Goal: Task Accomplishment & Management: Manage account settings

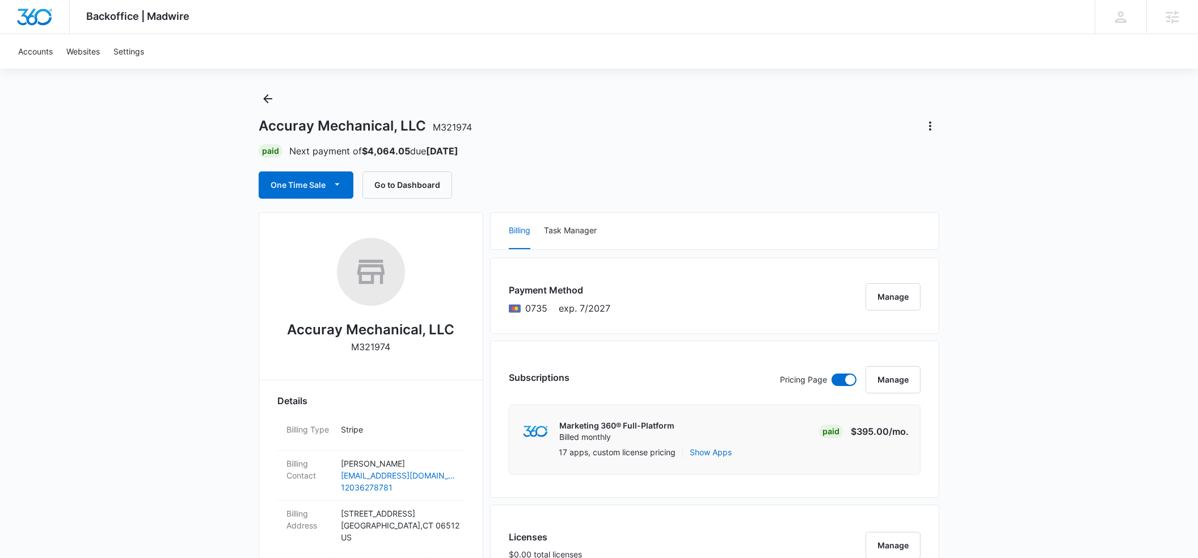
scroll to position [3, 0]
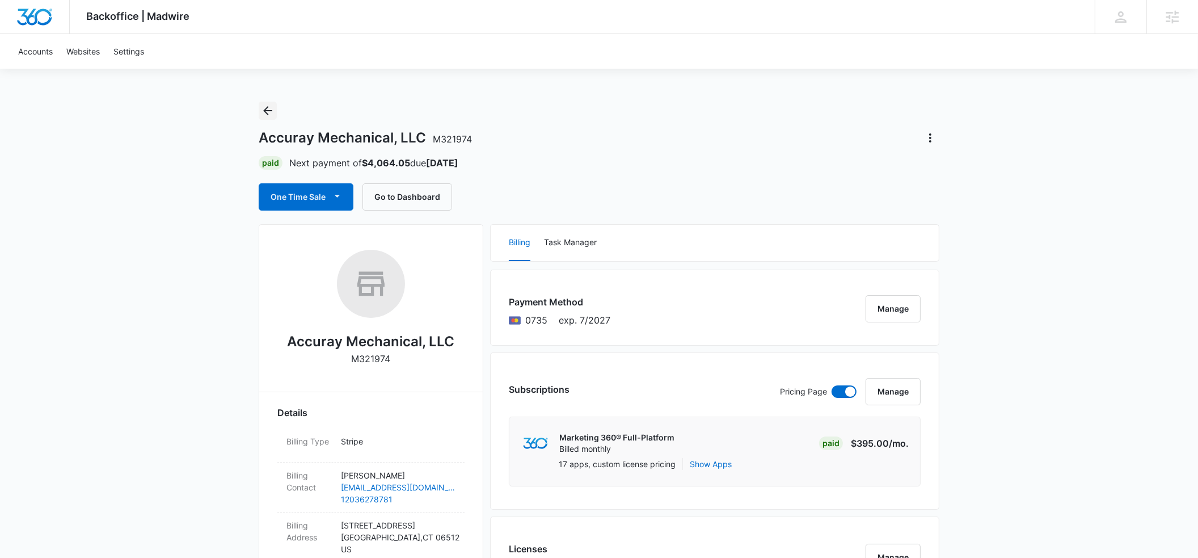
click at [271, 110] on icon "Back" at bounding box center [267, 110] width 9 height 9
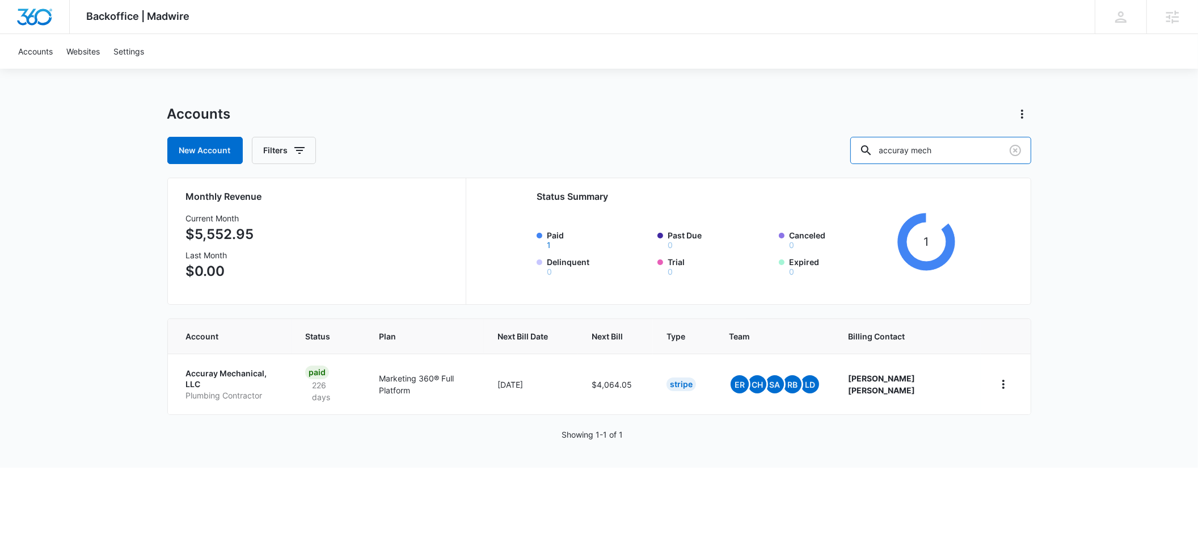
drag, startPoint x: 968, startPoint y: 150, endPoint x: 872, endPoint y: 152, distance: 95.9
click at [872, 152] on div "New Account Filters accuray mech" at bounding box center [599, 150] width 864 height 27
type input "westminster wealth"
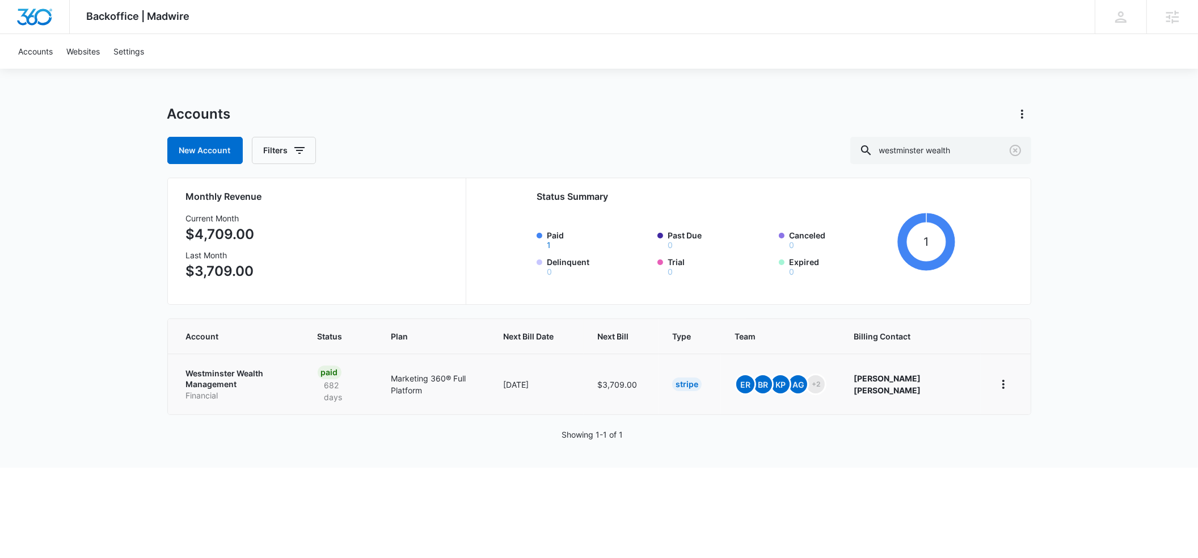
click at [199, 372] on p "Westminster Wealth Management" at bounding box center [238, 379] width 104 height 22
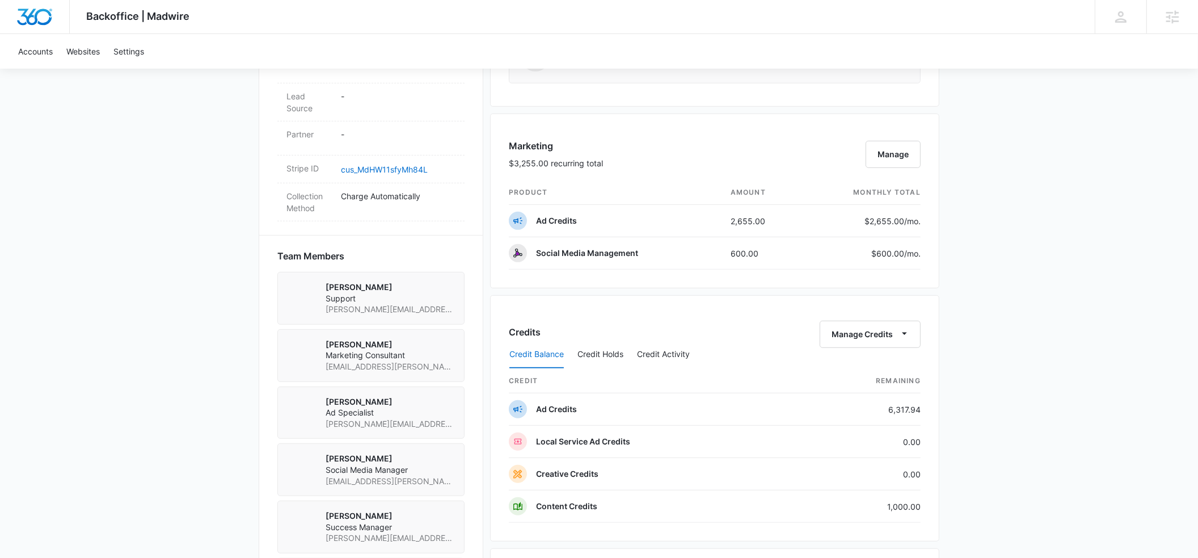
scroll to position [669, 0]
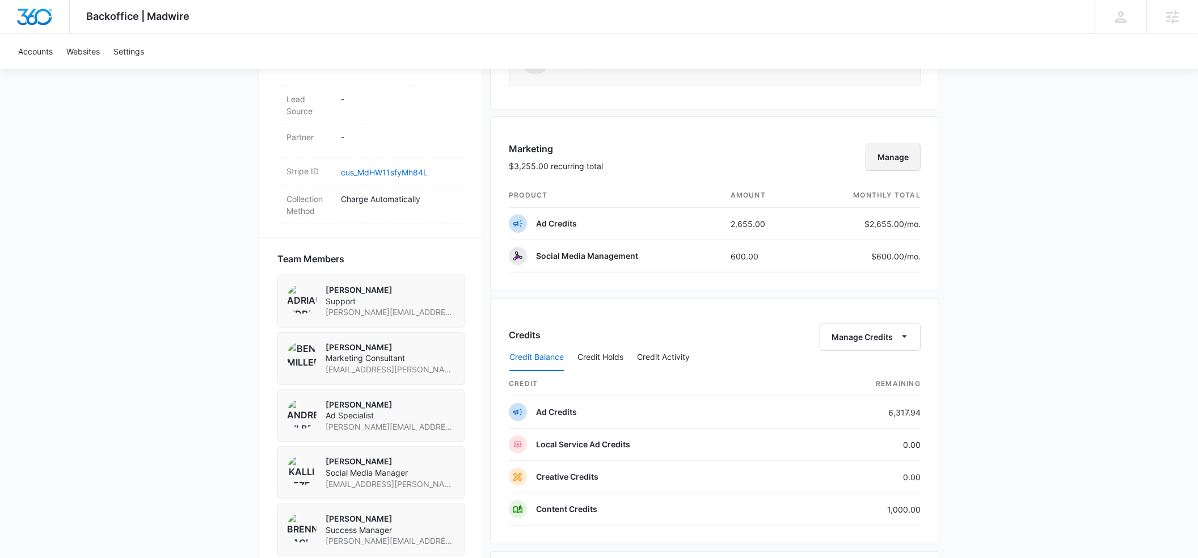
click at [893, 157] on button "Manage" at bounding box center [893, 157] width 55 height 27
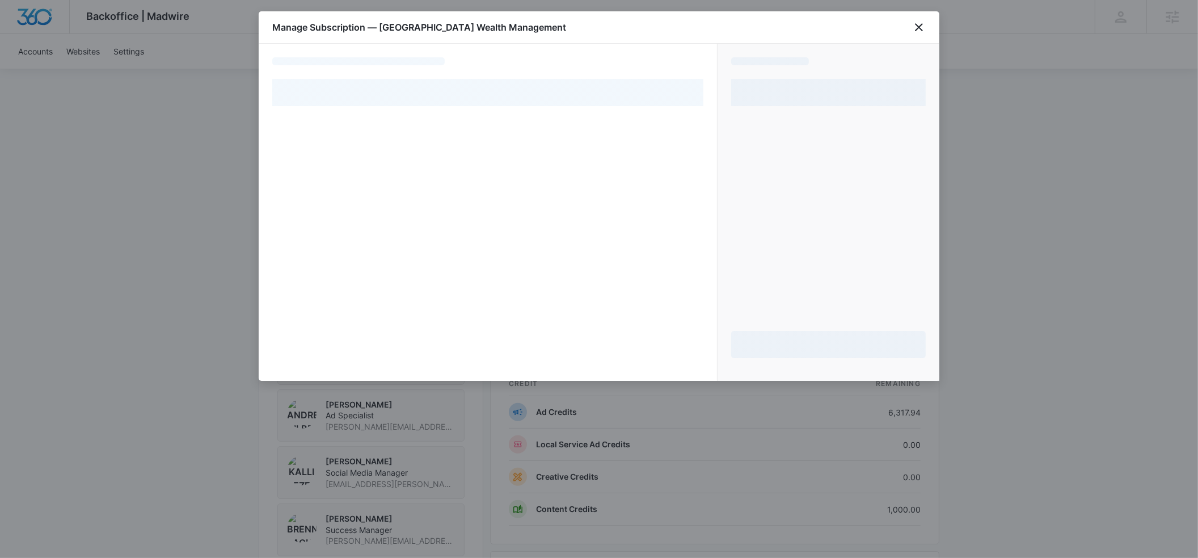
select select "pm_1MtEqdA4n8RTgNjUPSD4y6Yt"
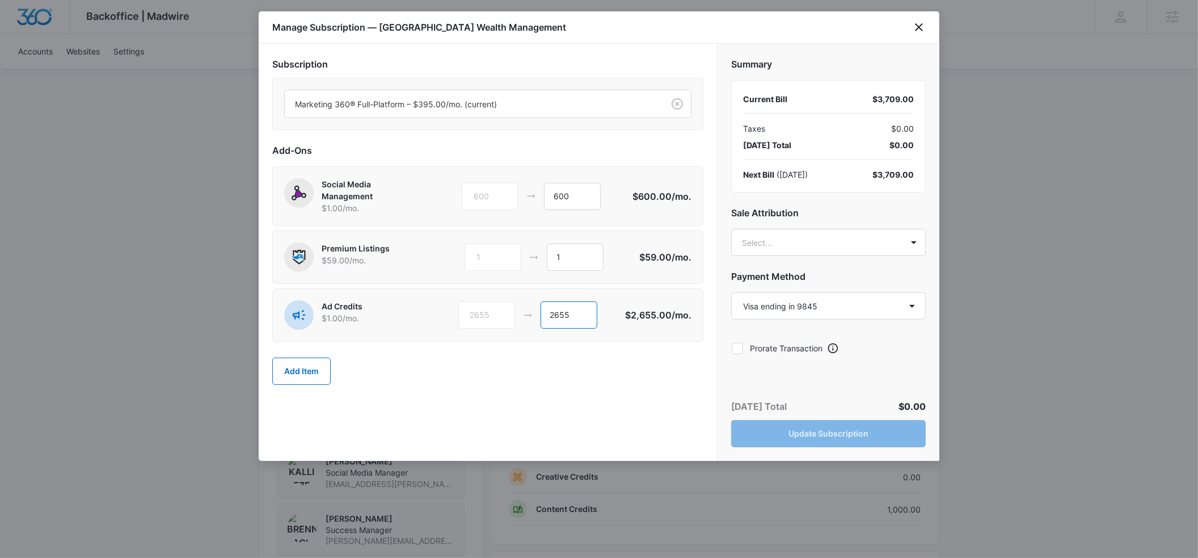
drag, startPoint x: 577, startPoint y: 314, endPoint x: 529, endPoint y: 316, distance: 48.2
click at [529, 316] on div "2655 2655" at bounding box center [541, 314] width 167 height 27
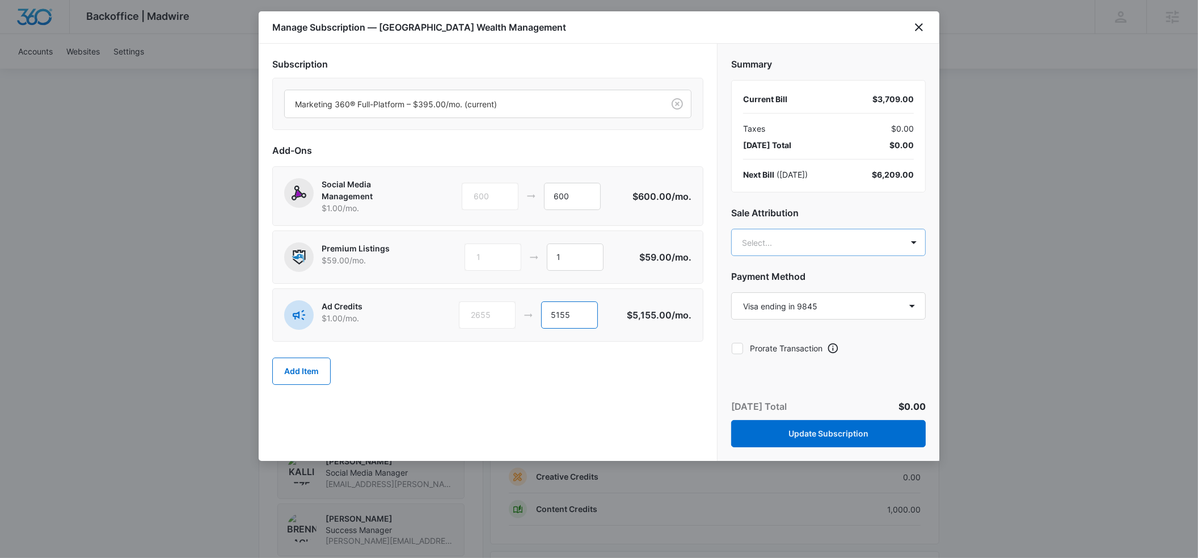
type input "5155"
click at [798, 245] on body "Backoffice | Madwire Apps Settings ER [PERSON_NAME] [PERSON_NAME][EMAIL_ADDRESS…" at bounding box center [599, 185] width 1198 height 1708
type input "[PERSON_NAME]"
click at [802, 272] on div "[PERSON_NAME] [PERSON_NAME][EMAIL_ADDRESS][DOMAIN_NAME]" at bounding box center [828, 298] width 195 height 53
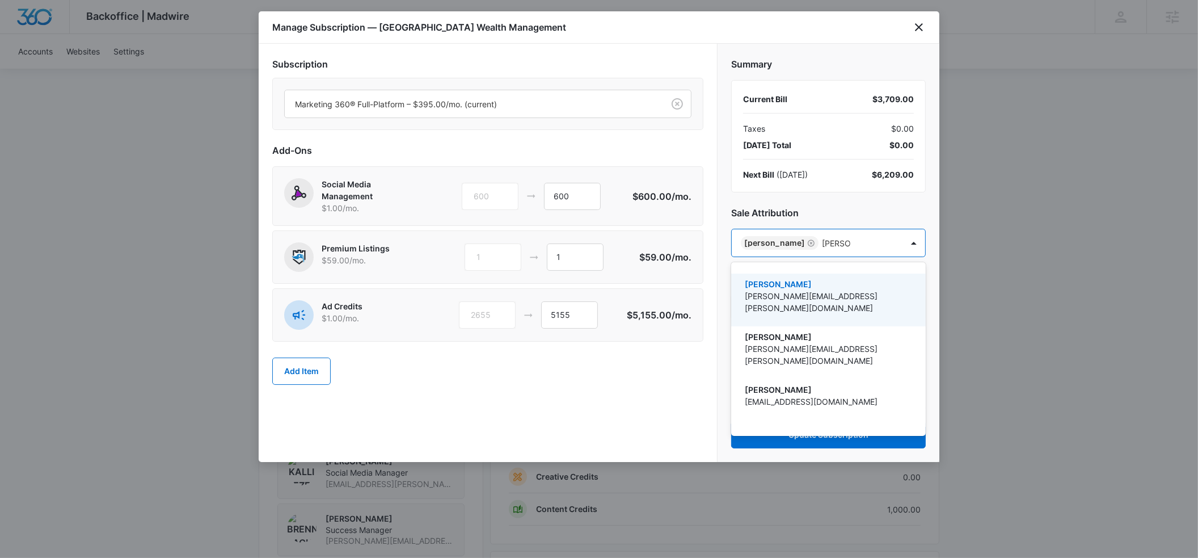
type input "[PERSON_NAME]"
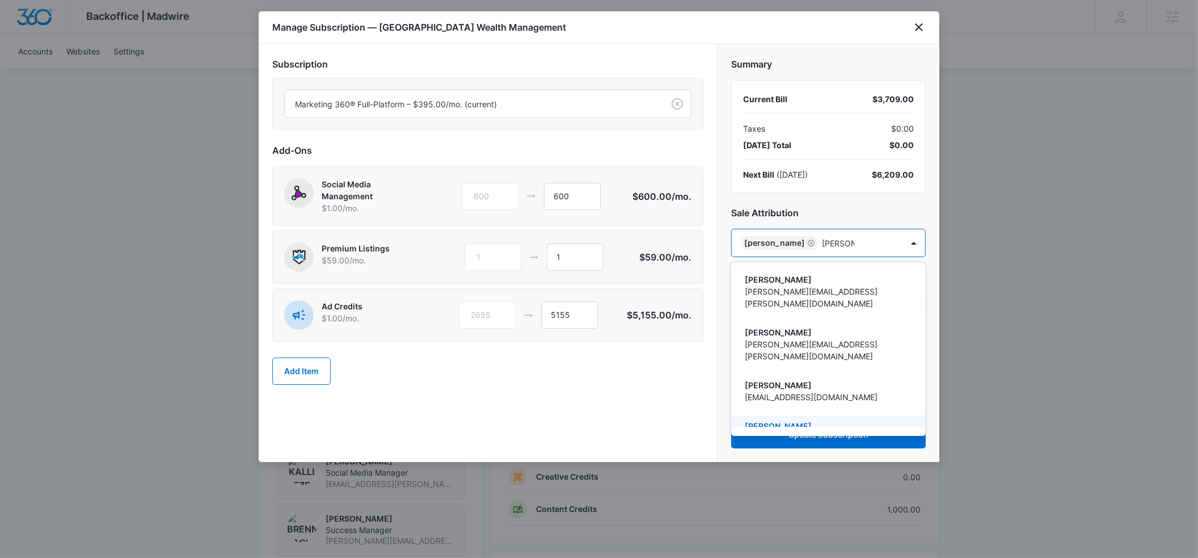
click at [785, 420] on p "[PERSON_NAME]" at bounding box center [827, 426] width 165 height 12
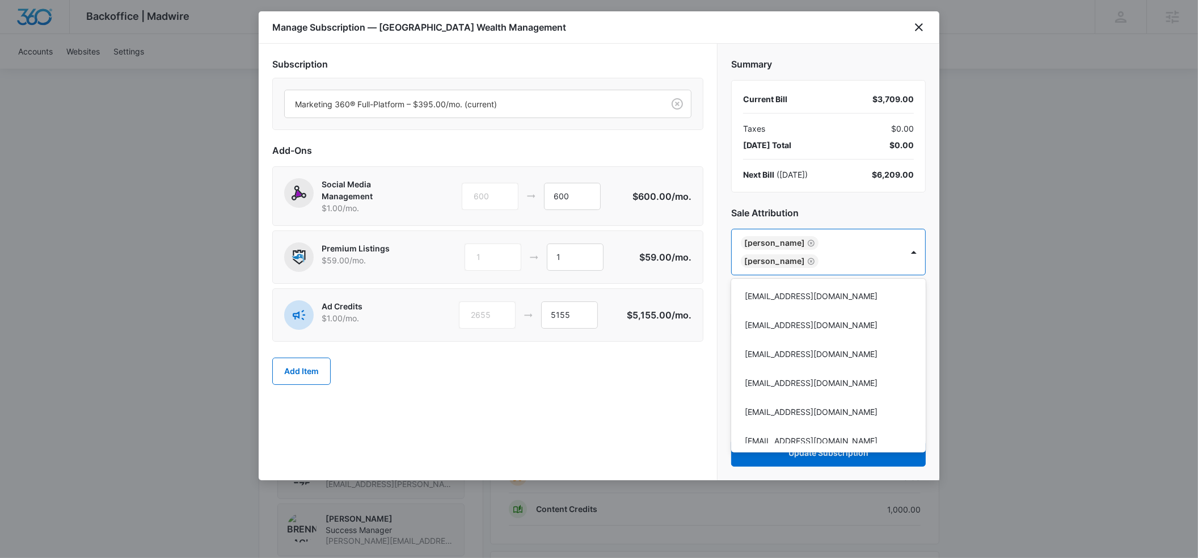
scroll to position [8184, 0]
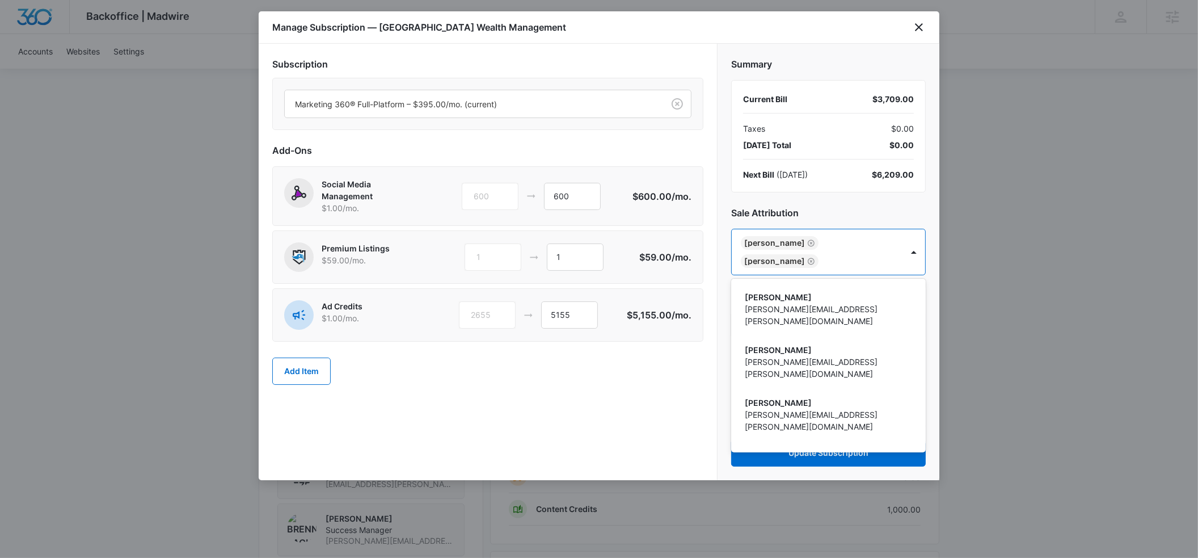
click at [855, 206] on div at bounding box center [599, 279] width 1198 height 558
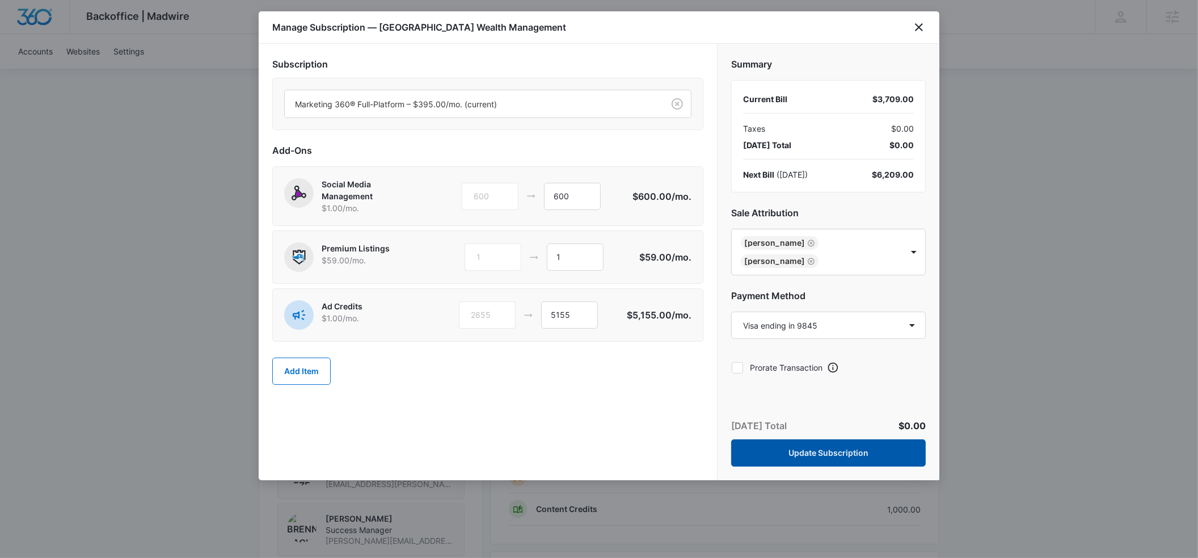
click at [831, 449] on button "Update Subscription" at bounding box center [828, 452] width 195 height 27
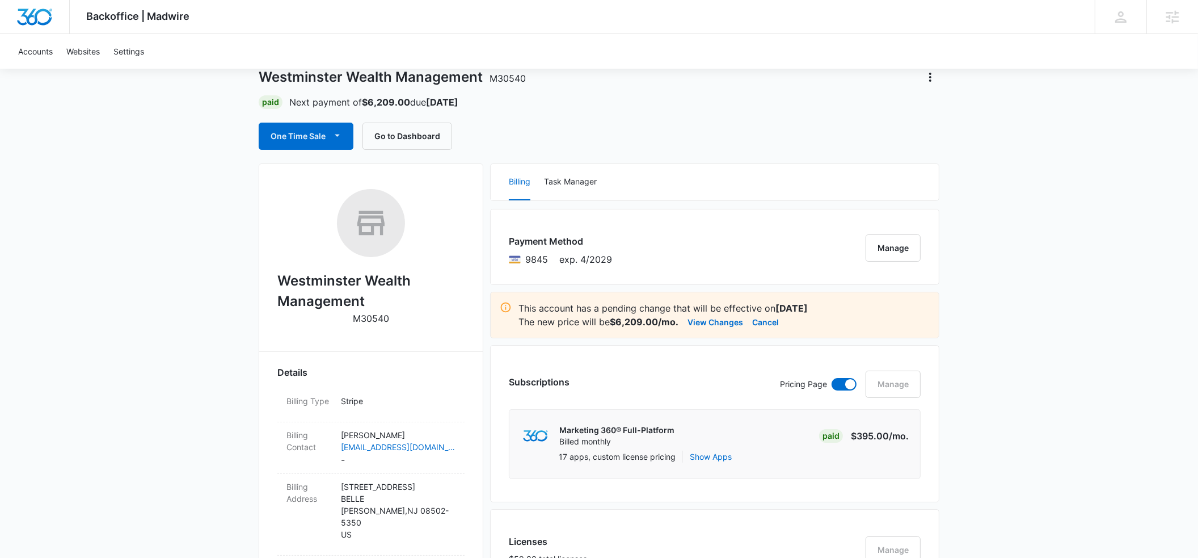
scroll to position [0, 0]
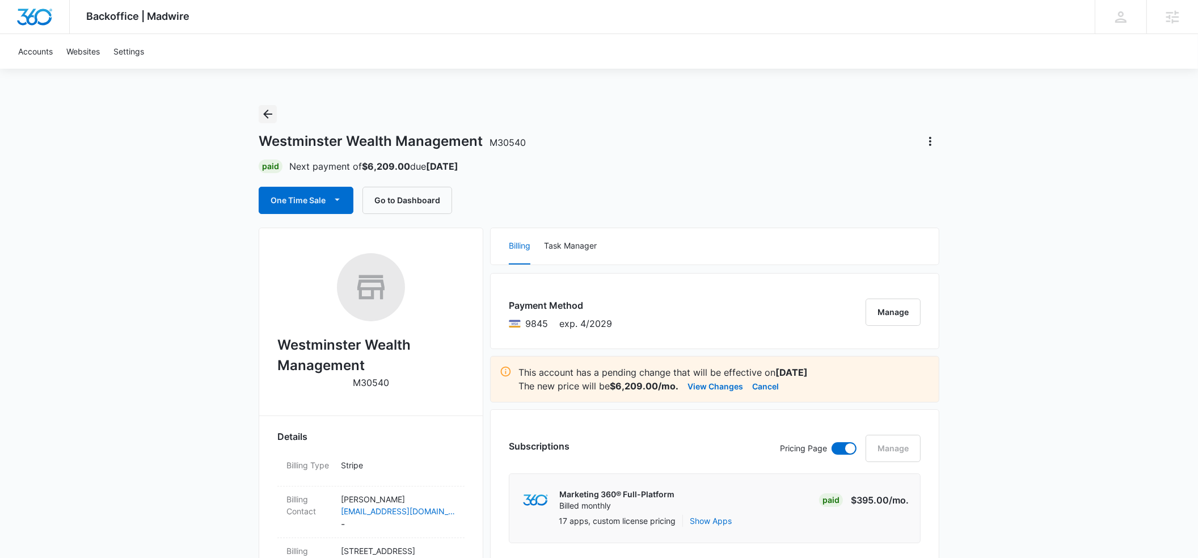
click at [271, 114] on icon "Back" at bounding box center [267, 113] width 9 height 9
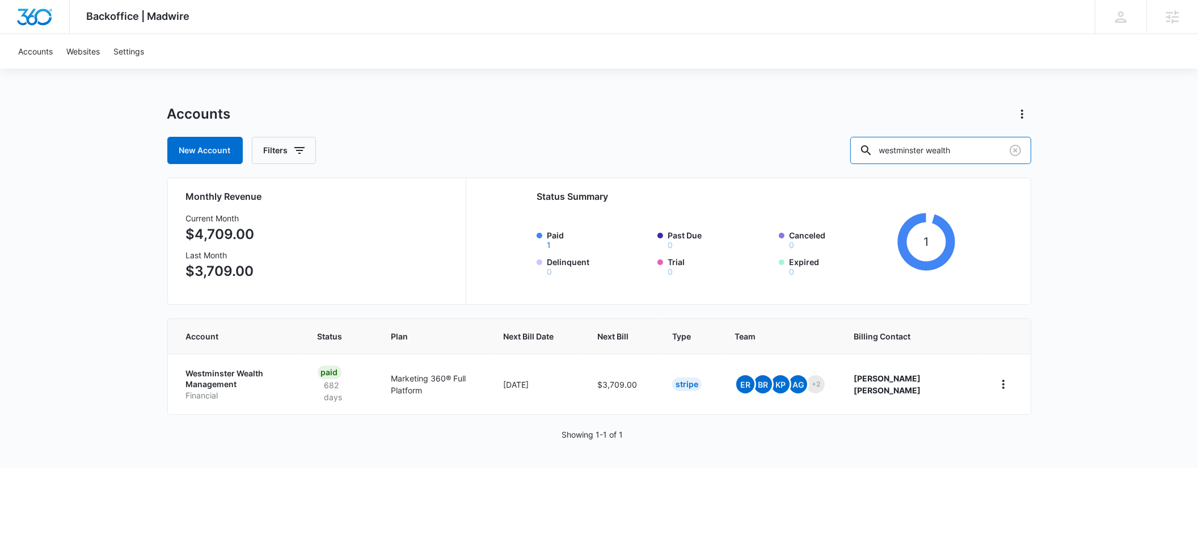
drag, startPoint x: 994, startPoint y: 154, endPoint x: 878, endPoint y: 149, distance: 115.8
click at [878, 149] on div "New Account Filters westminster wealth" at bounding box center [599, 150] width 864 height 27
type input "law roofing"
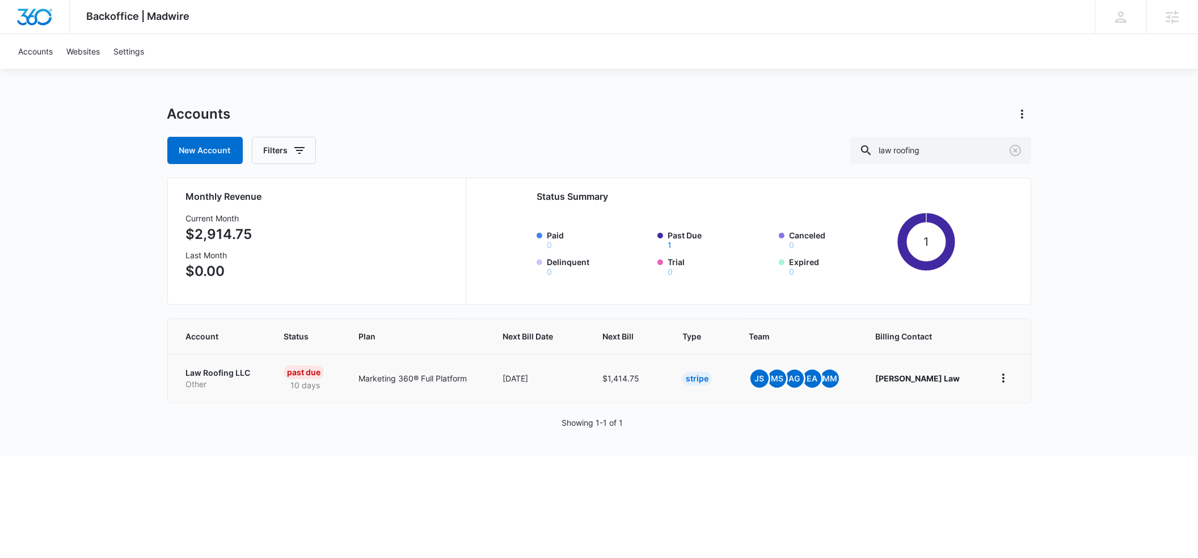
click at [207, 373] on p "Law Roofing LLC" at bounding box center [221, 372] width 71 height 11
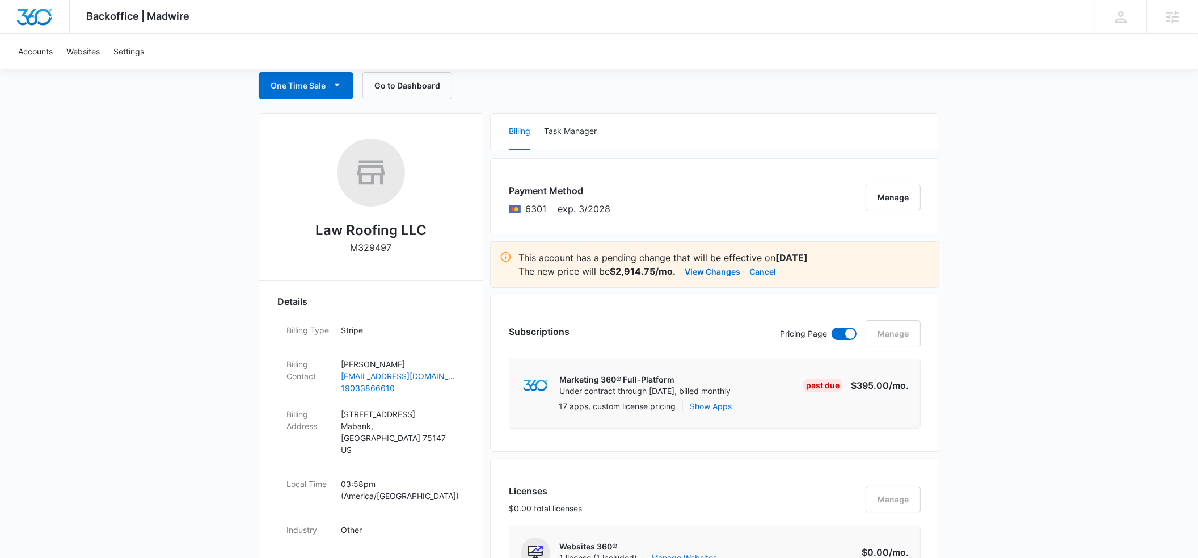
scroll to position [120, 0]
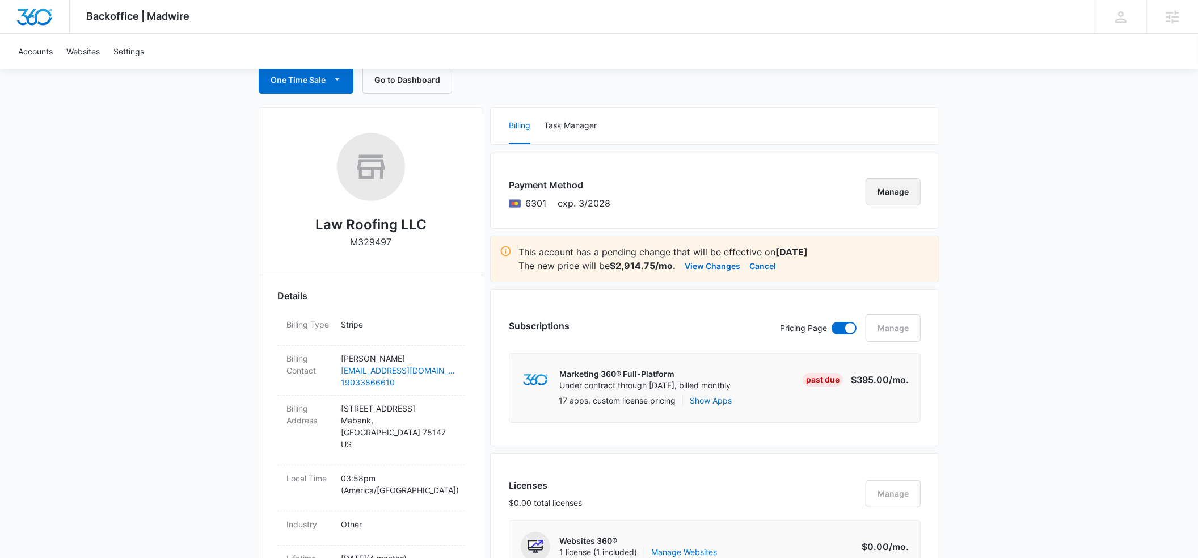
click at [886, 192] on button "Manage" at bounding box center [893, 191] width 55 height 27
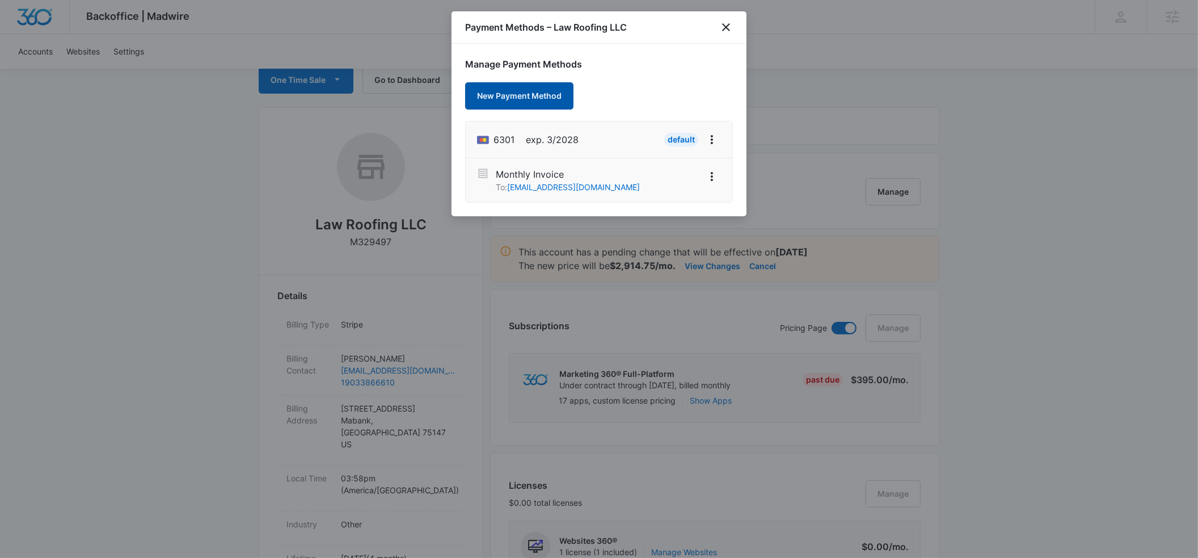
click at [523, 91] on button "New Payment Method" at bounding box center [519, 95] width 108 height 27
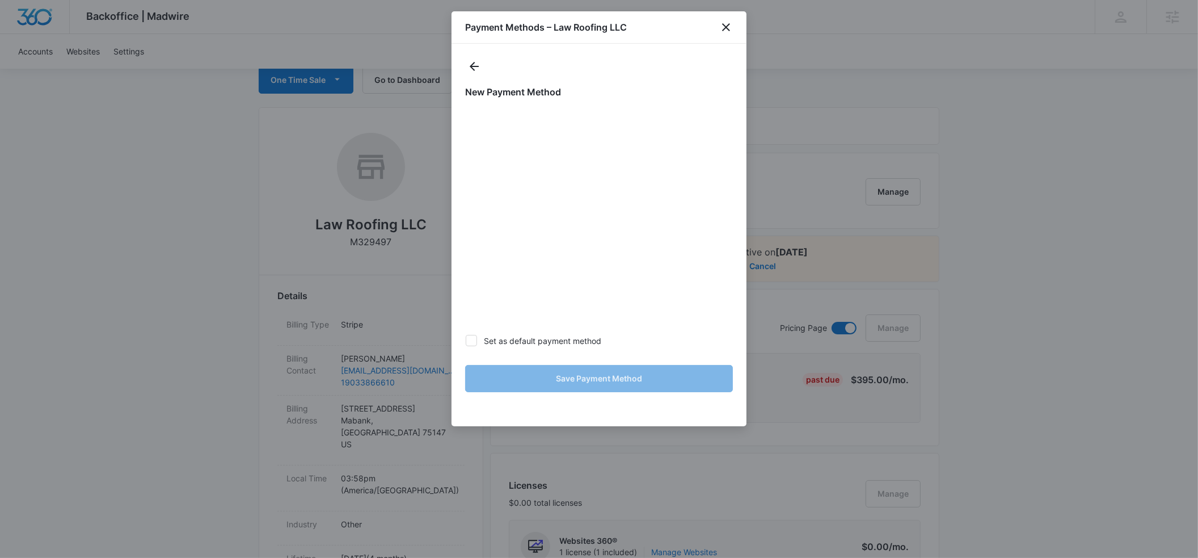
click at [475, 344] on icon at bounding box center [471, 340] width 10 height 10
click at [466, 341] on input "Set as default payment method" at bounding box center [465, 340] width 1 height 1
checkbox input "true"
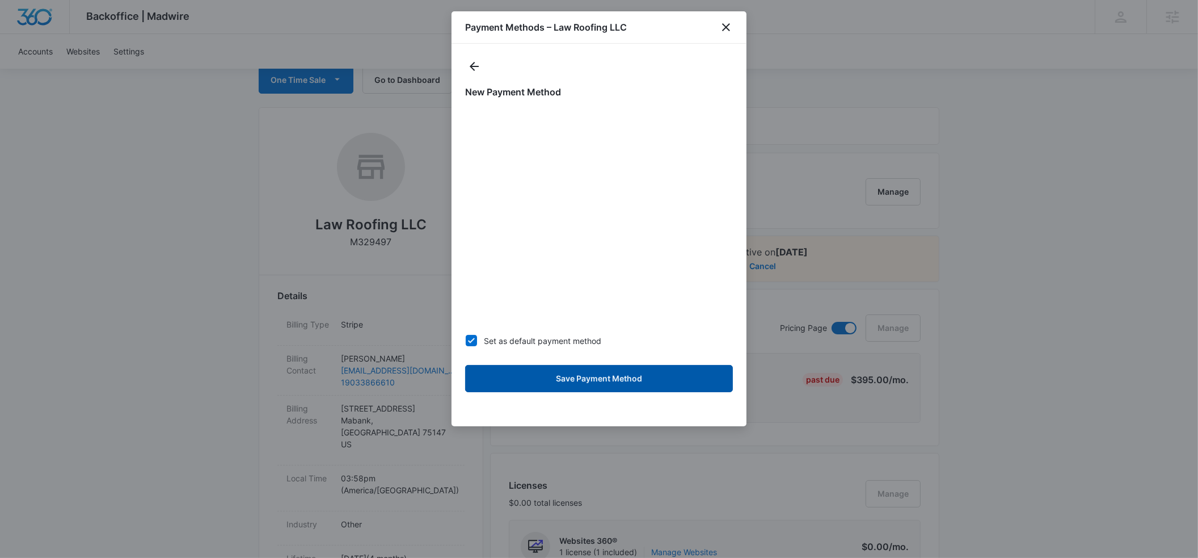
click at [584, 375] on button "Save Payment Method" at bounding box center [599, 378] width 268 height 27
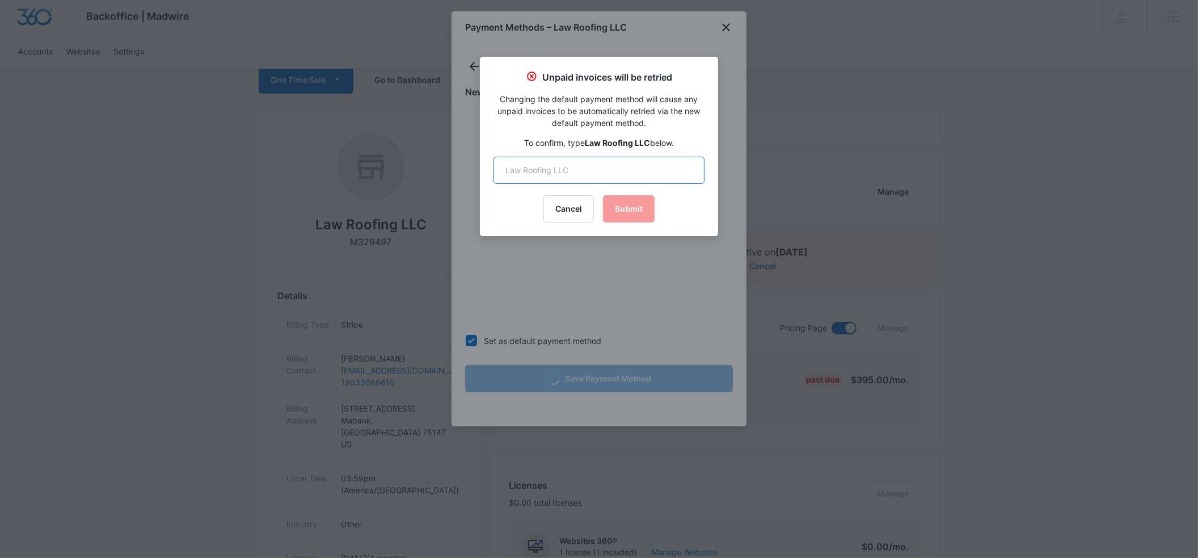
click at [507, 166] on input "text" at bounding box center [599, 170] width 211 height 27
type input "Law Roofing LLC"
click at [627, 207] on button "Submit" at bounding box center [629, 208] width 52 height 27
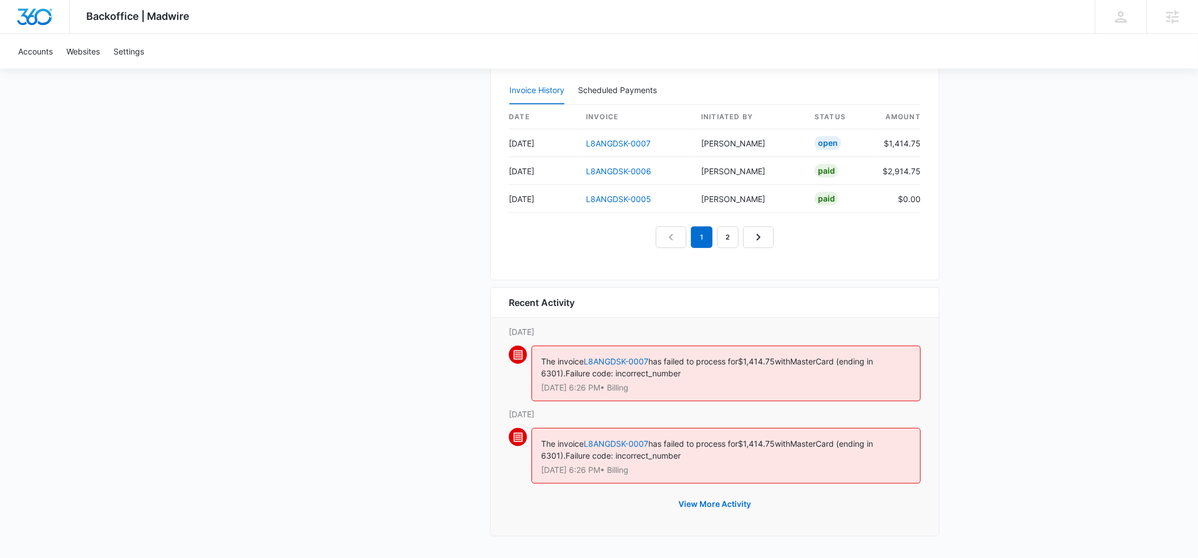
scroll to position [1158, 0]
click at [606, 142] on link "L8ANGDSK-0007" at bounding box center [618, 143] width 65 height 10
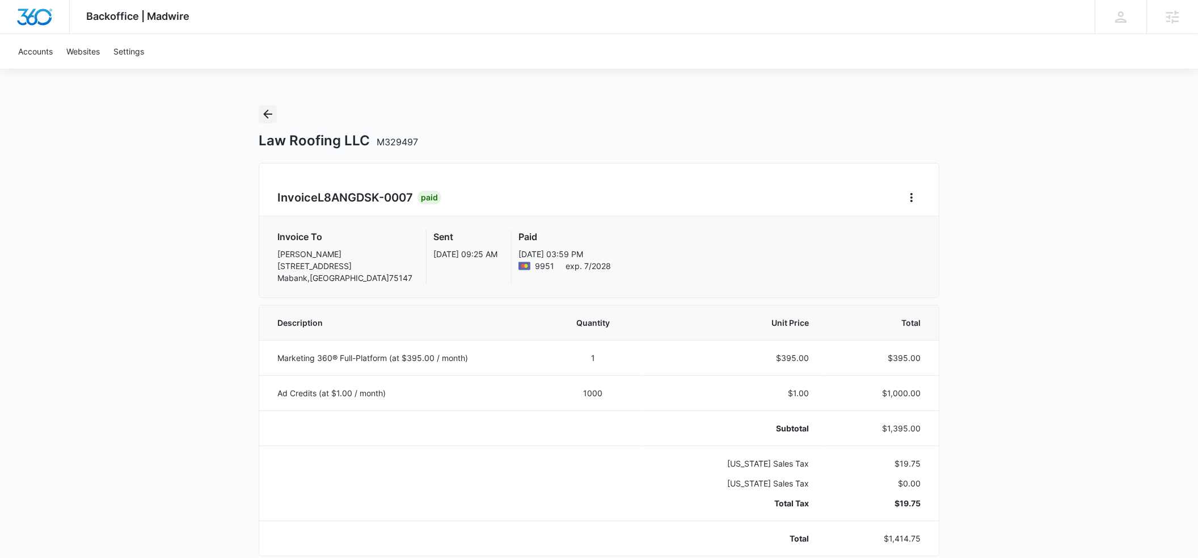
click at [267, 114] on icon "Back" at bounding box center [267, 113] width 9 height 9
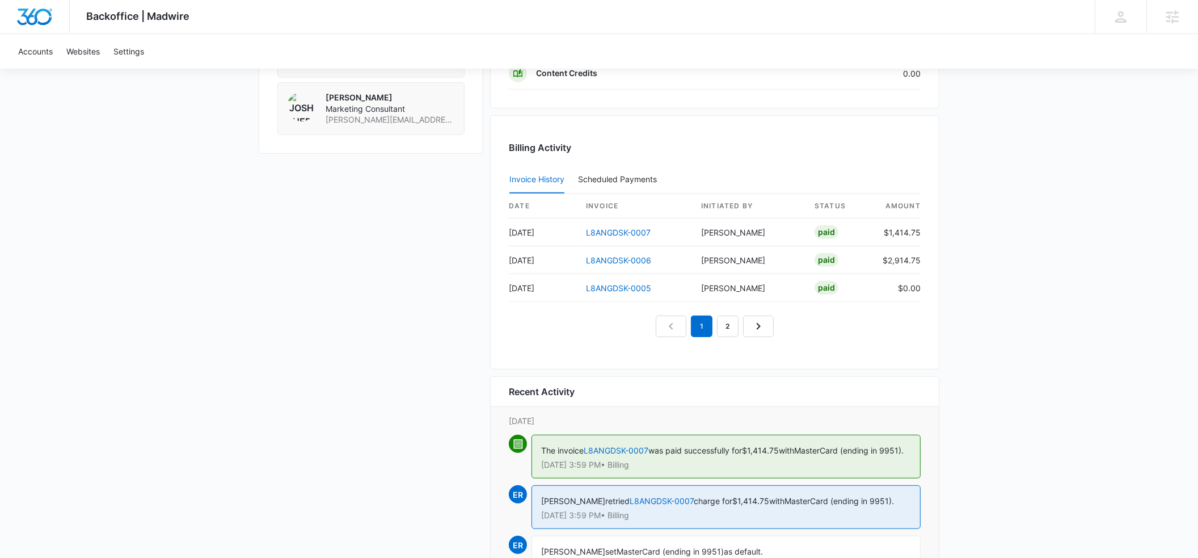
scroll to position [1073, 0]
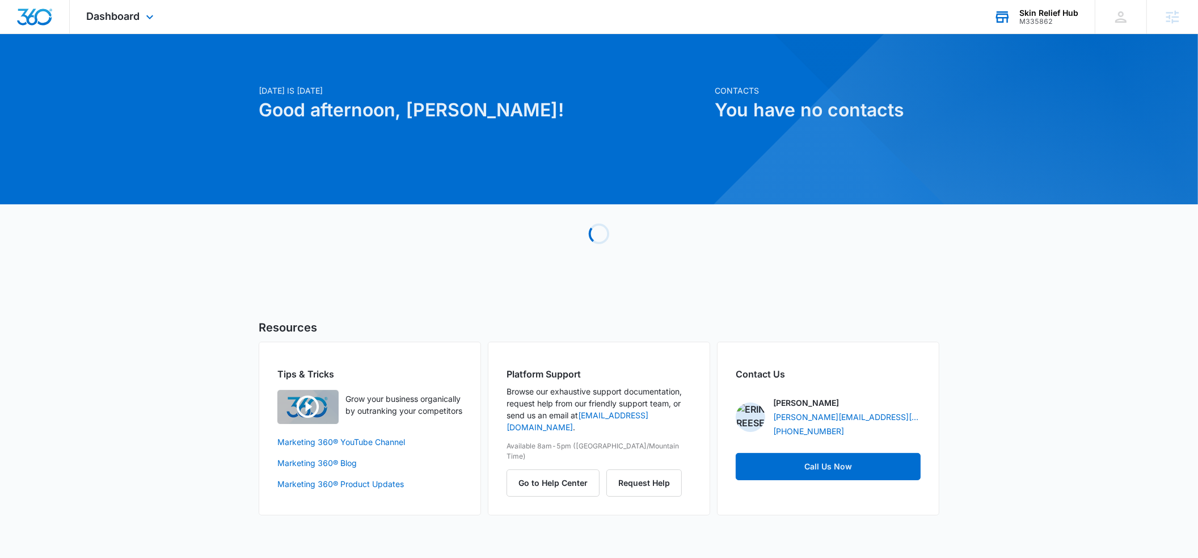
click at [1029, 14] on div "Skin Relief Hub" at bounding box center [1048, 13] width 59 height 9
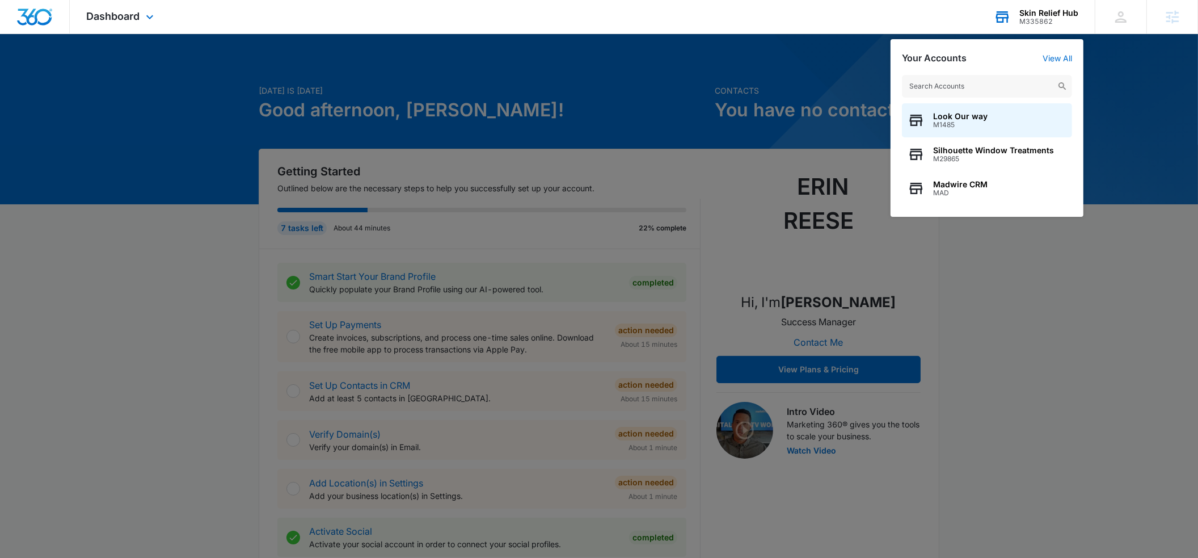
click at [939, 82] on input "text" at bounding box center [987, 86] width 170 height 23
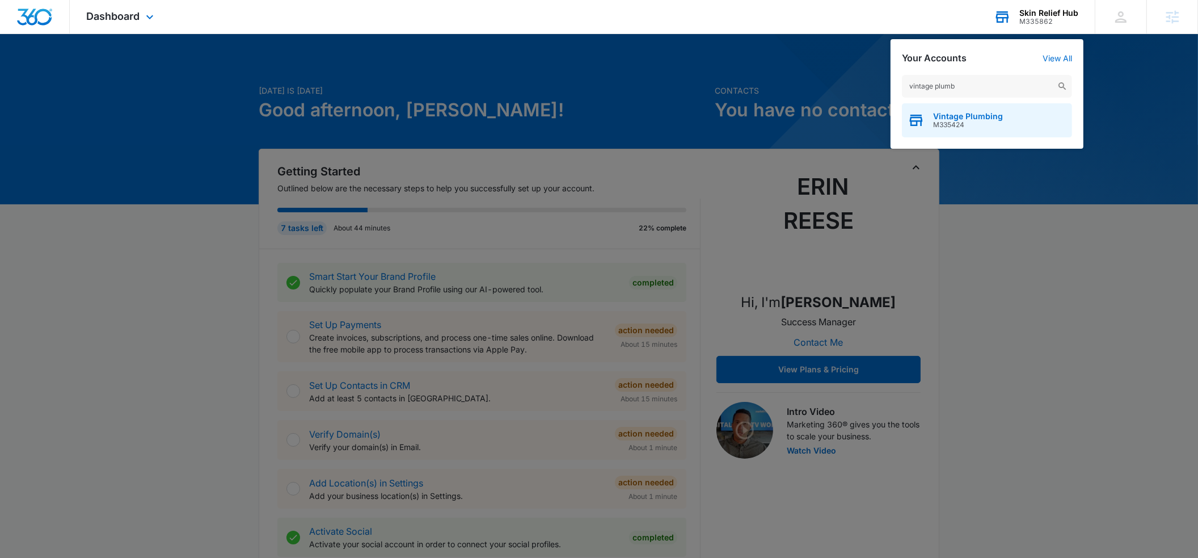
type input "vintage plumb"
click at [941, 111] on div "Vintage Plumbing M335424" at bounding box center [987, 120] width 170 height 34
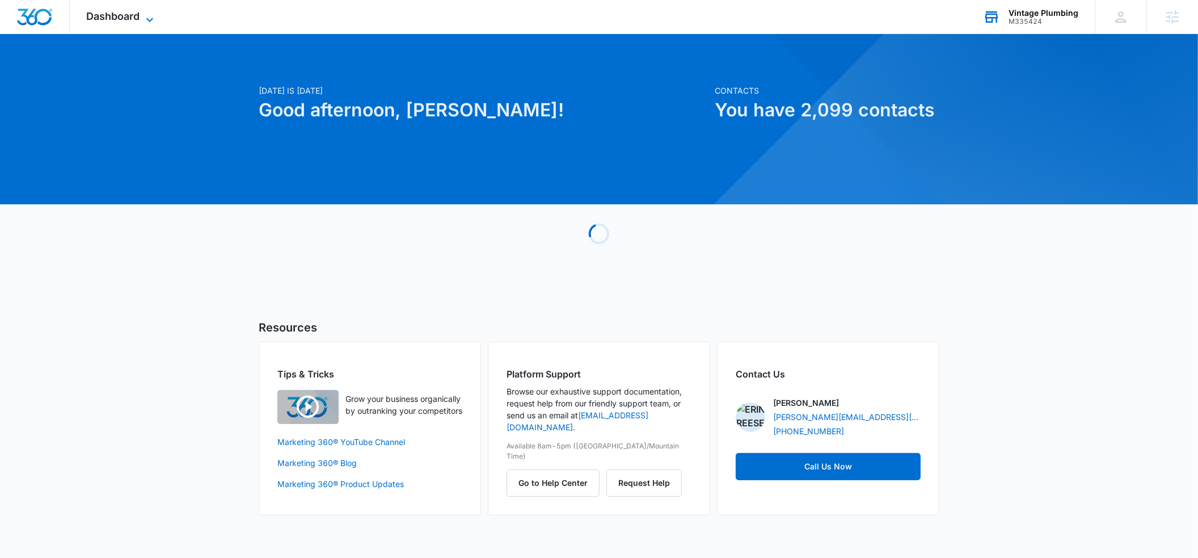
click at [143, 17] on icon at bounding box center [150, 20] width 14 height 14
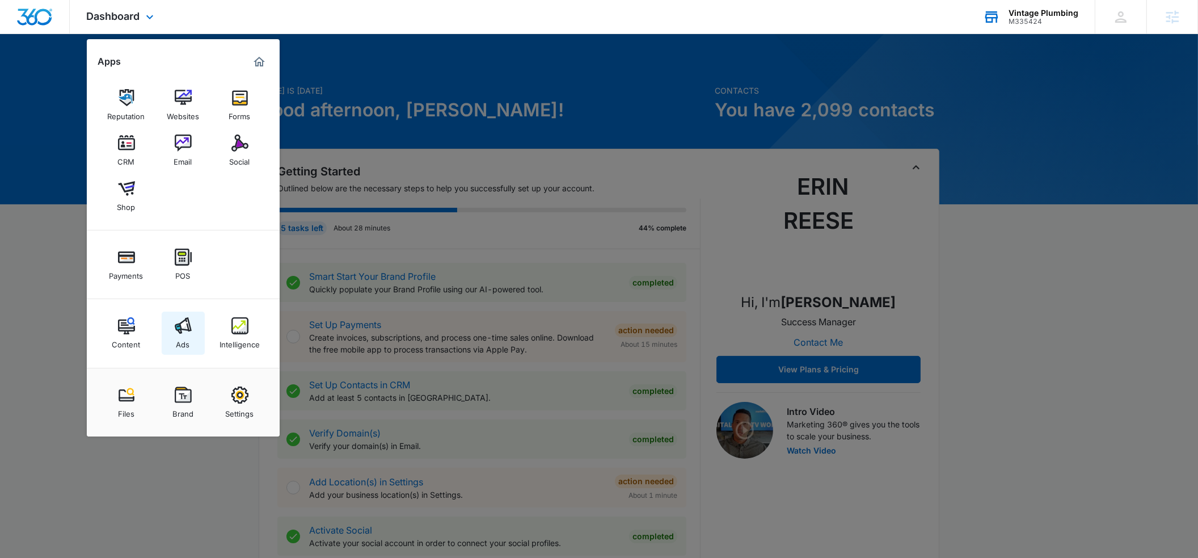
click at [178, 324] on img at bounding box center [183, 325] width 17 height 17
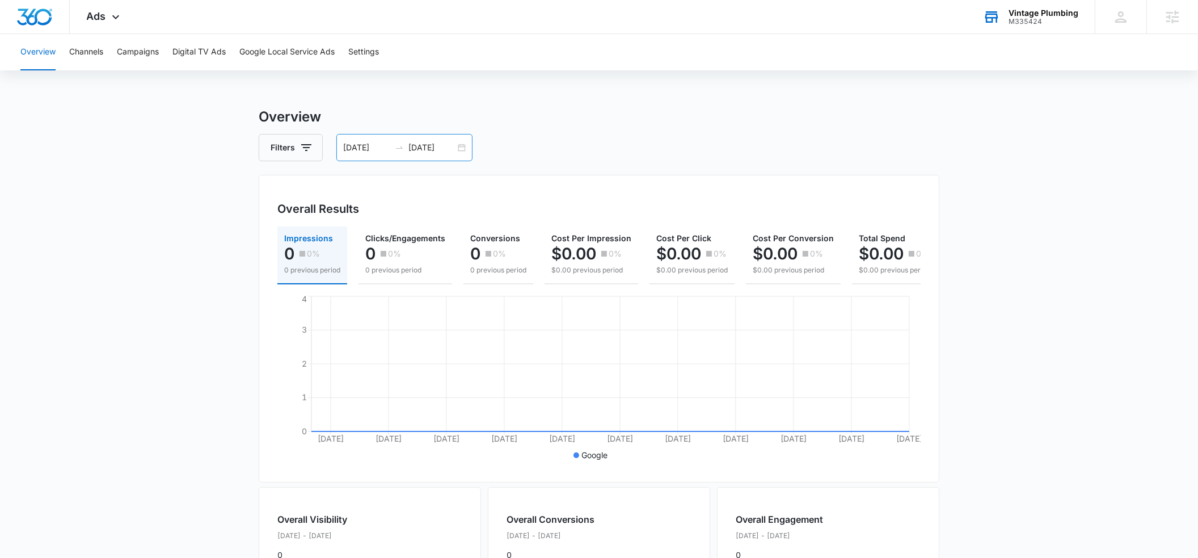
click at [412, 146] on input "09/08/2025" at bounding box center [431, 147] width 47 height 12
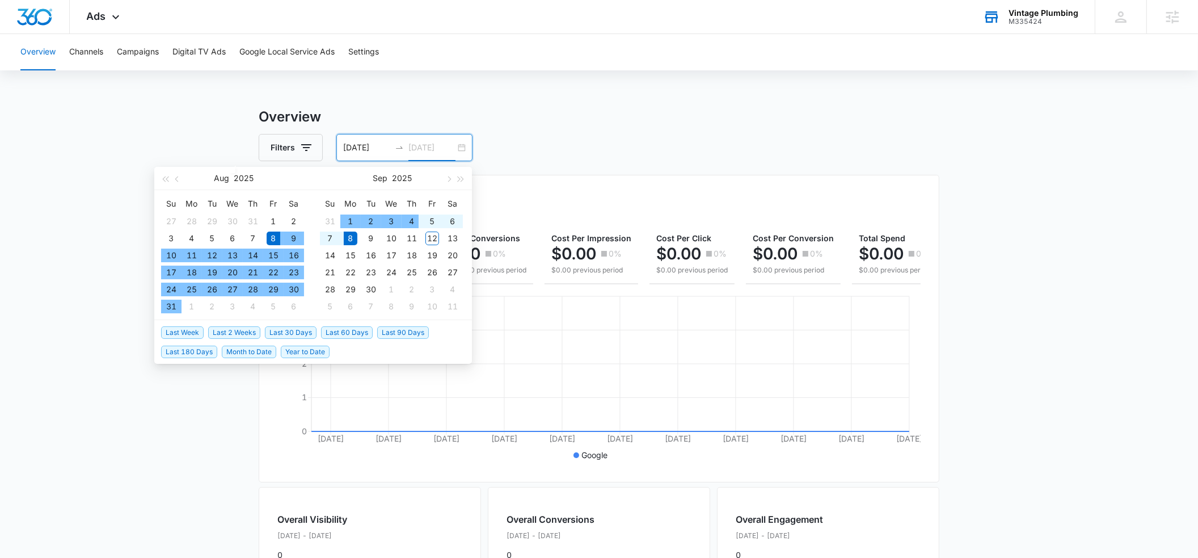
type input "09/08/2025"
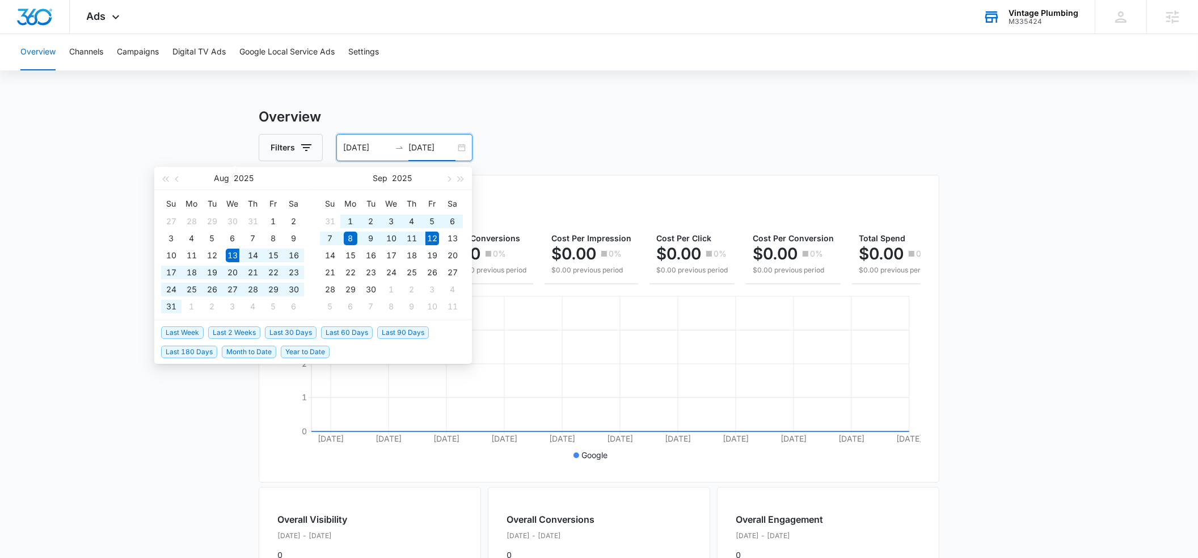
click at [282, 329] on span "Last 30 Days" at bounding box center [291, 332] width 52 height 12
type input "08/13/2025"
type input "09/12/2025"
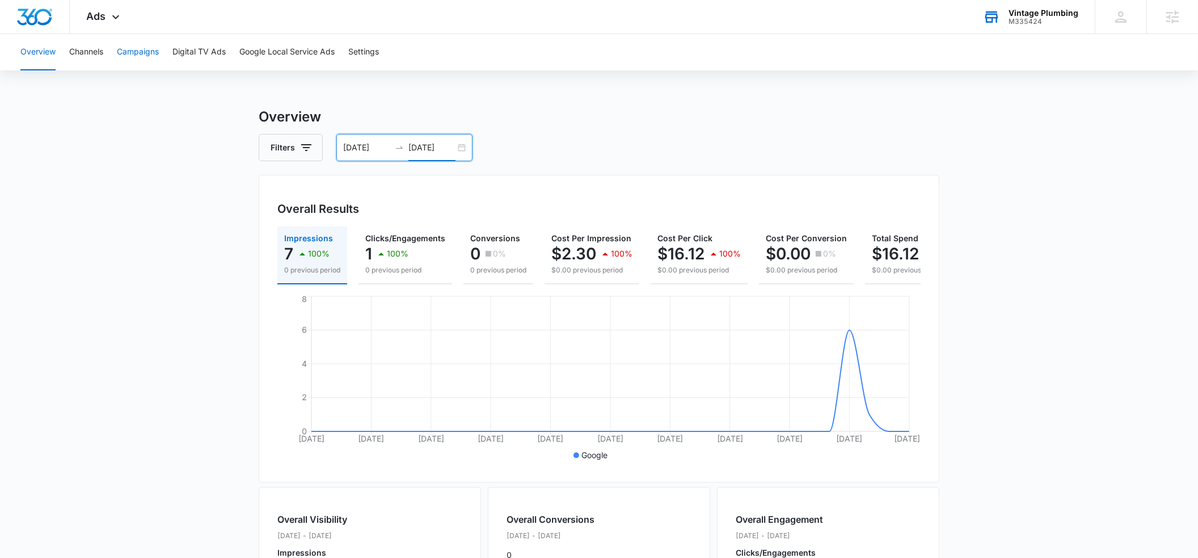
click at [143, 49] on button "Campaigns" at bounding box center [138, 52] width 42 height 36
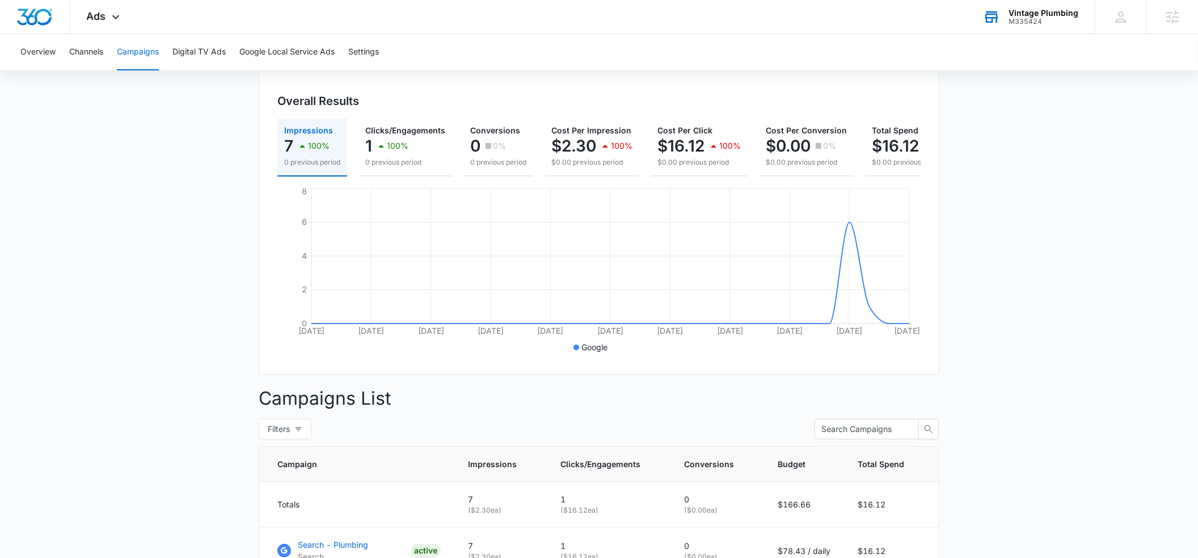
scroll to position [106, 0]
